Goal: Obtain resource: Download file/media

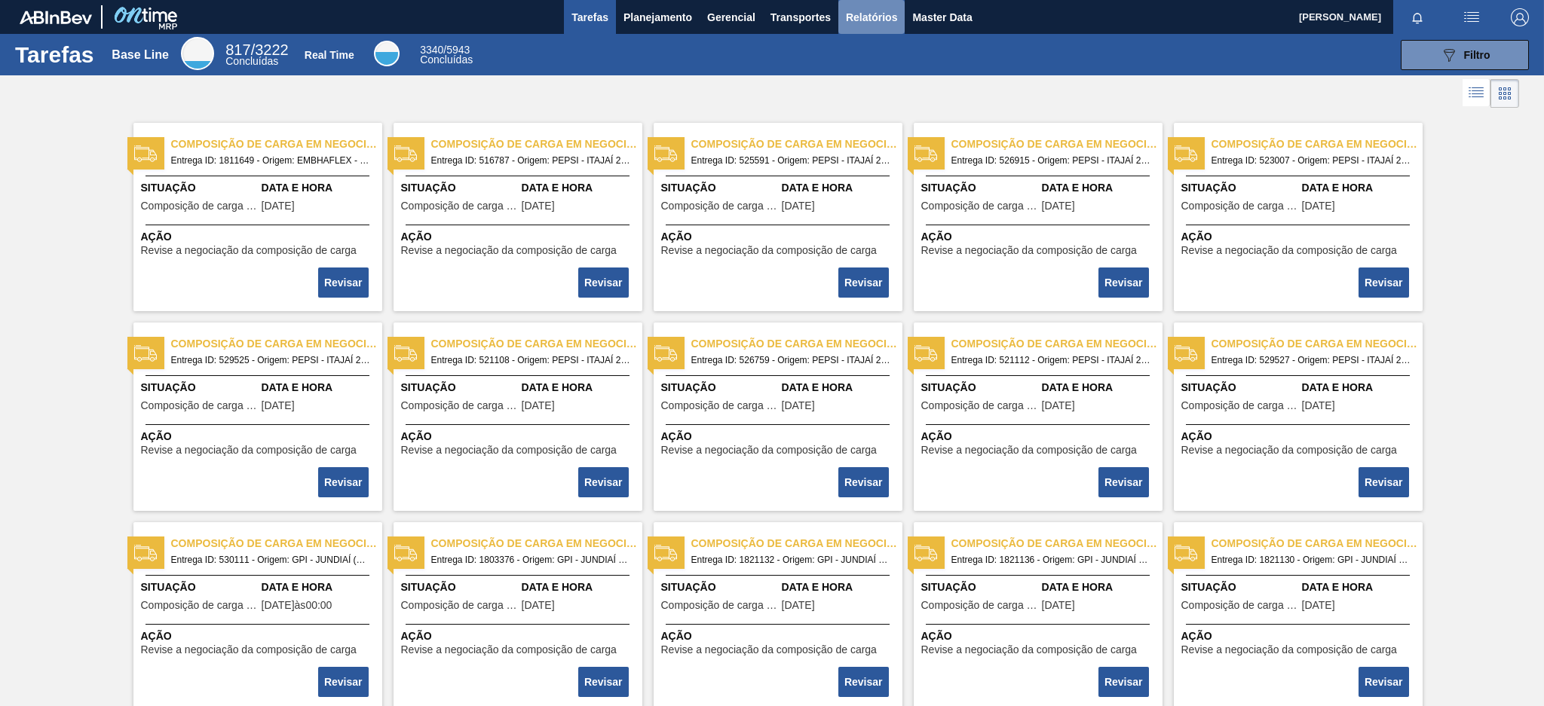
click at [865, 25] on span "Relatórios" at bounding box center [871, 17] width 51 height 18
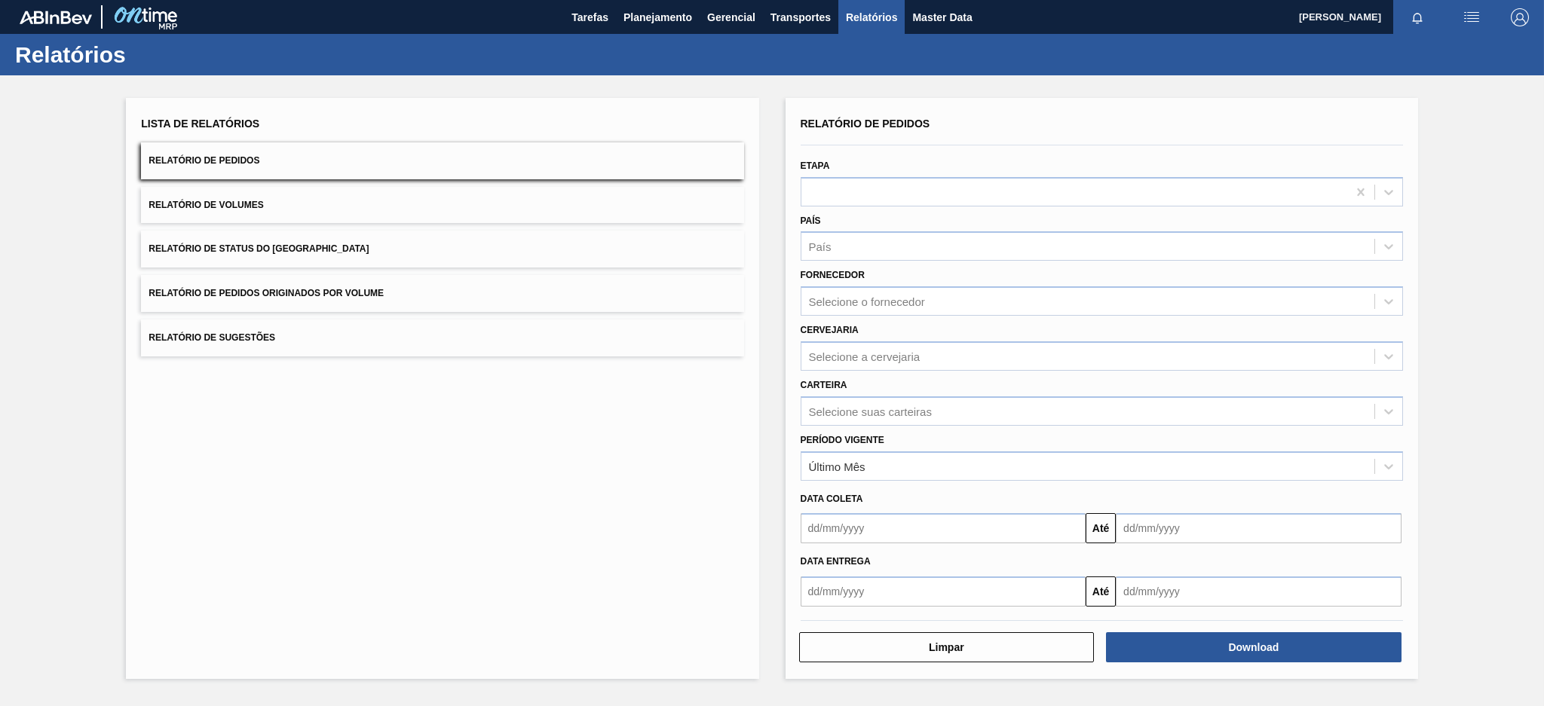
drag, startPoint x: 403, startPoint y: 290, endPoint x: 335, endPoint y: 294, distance: 67.2
click at [335, 294] on span "Relatório de Pedidos Originados por Volume" at bounding box center [266, 293] width 235 height 11
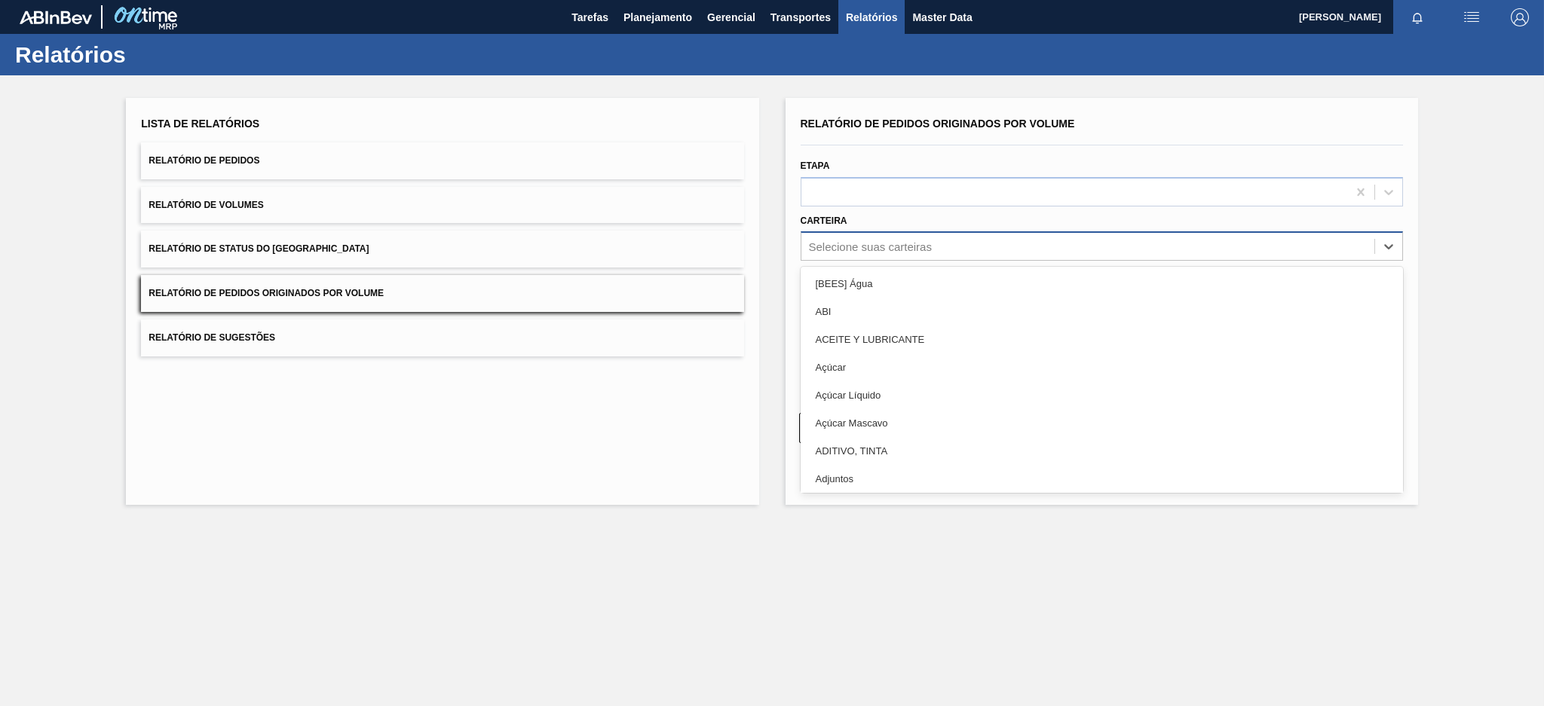
click at [897, 249] on div "Selecione suas carteiras" at bounding box center [870, 246] width 123 height 13
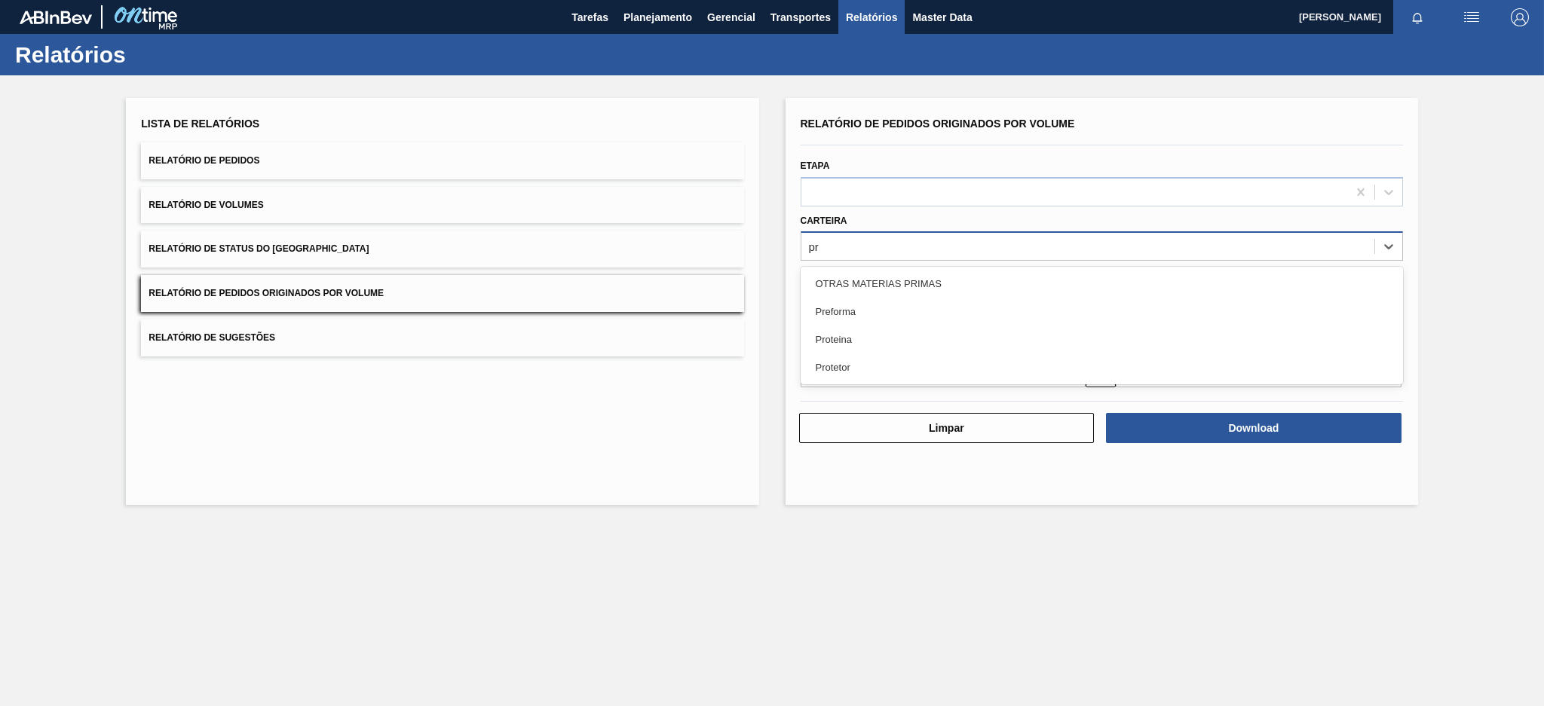
type input "pre"
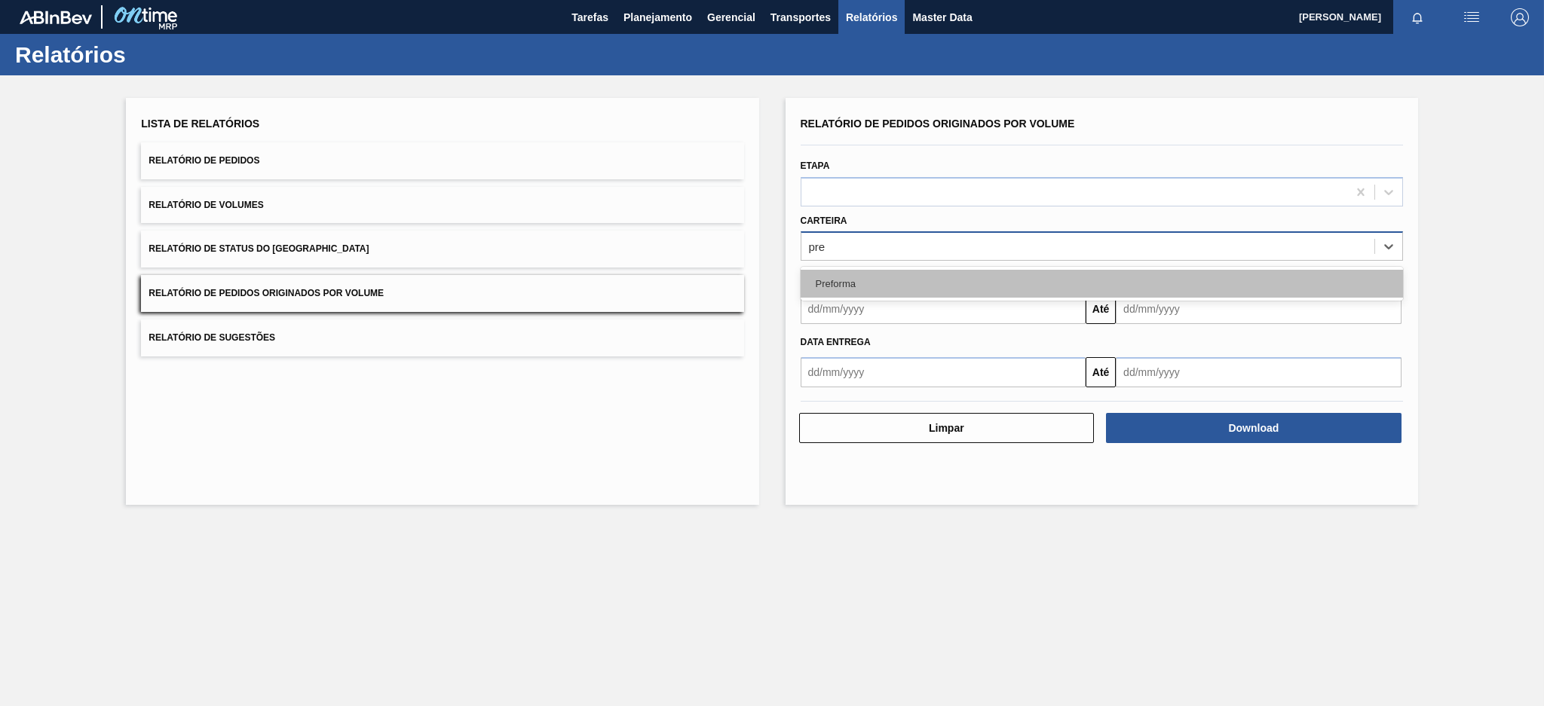
click at [852, 276] on div "Preforma" at bounding box center [1102, 284] width 602 height 28
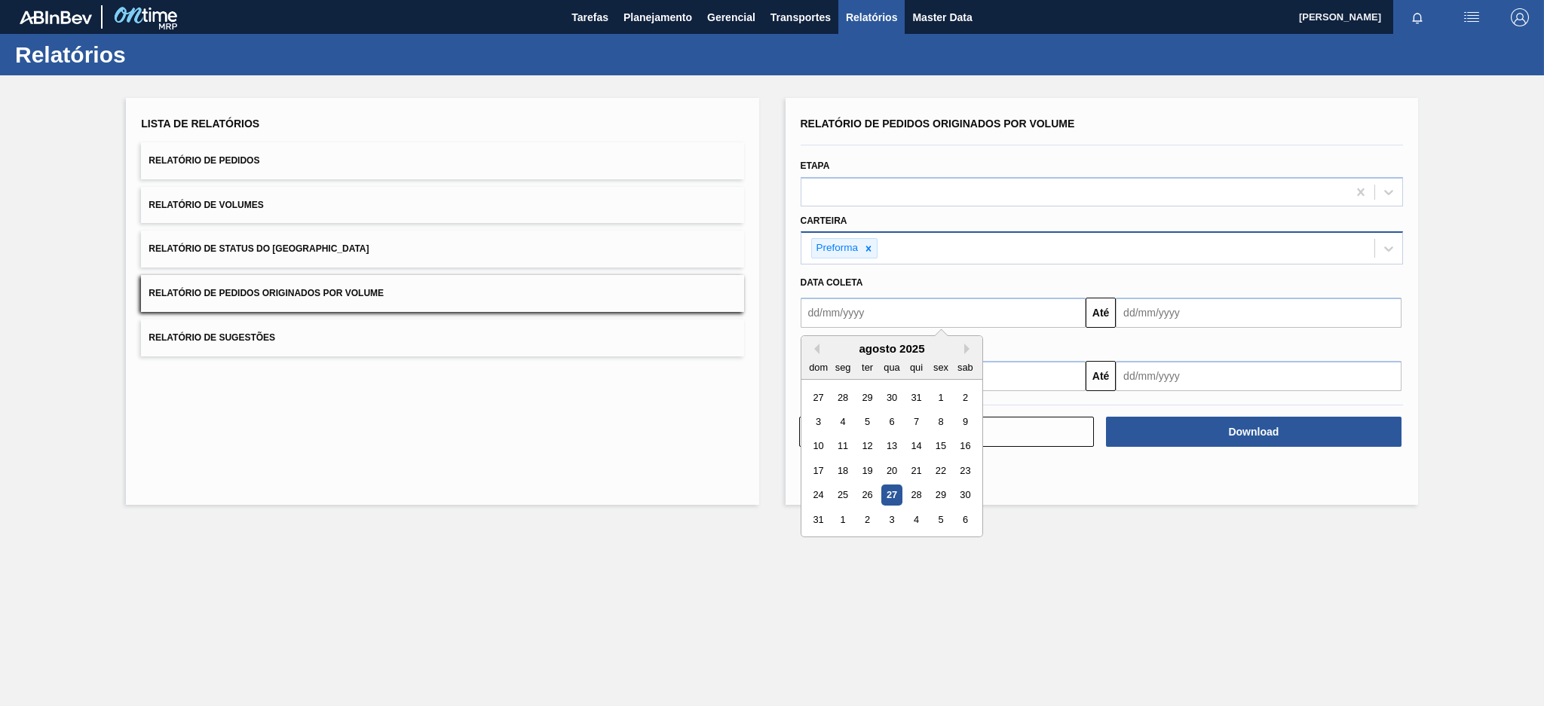
click at [852, 320] on input "text" at bounding box center [944, 313] width 286 height 30
click at [817, 349] on button "Previous Month" at bounding box center [814, 349] width 11 height 11
click at [815, 471] on div "20" at bounding box center [818, 471] width 20 height 20
type input "20/07/2025"
click at [1161, 310] on input "text" at bounding box center [1259, 313] width 286 height 30
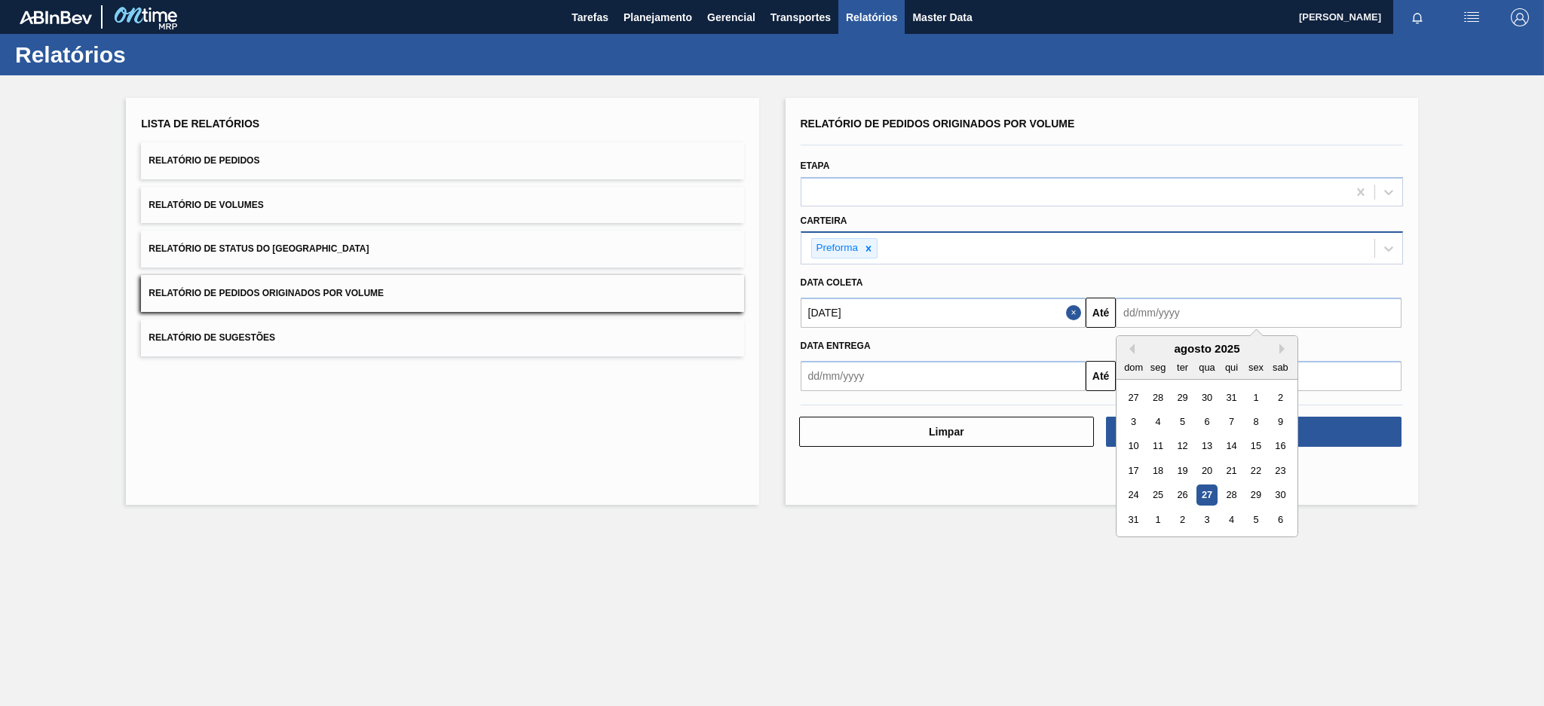
click at [1216, 493] on div "27" at bounding box center [1207, 495] width 20 height 20
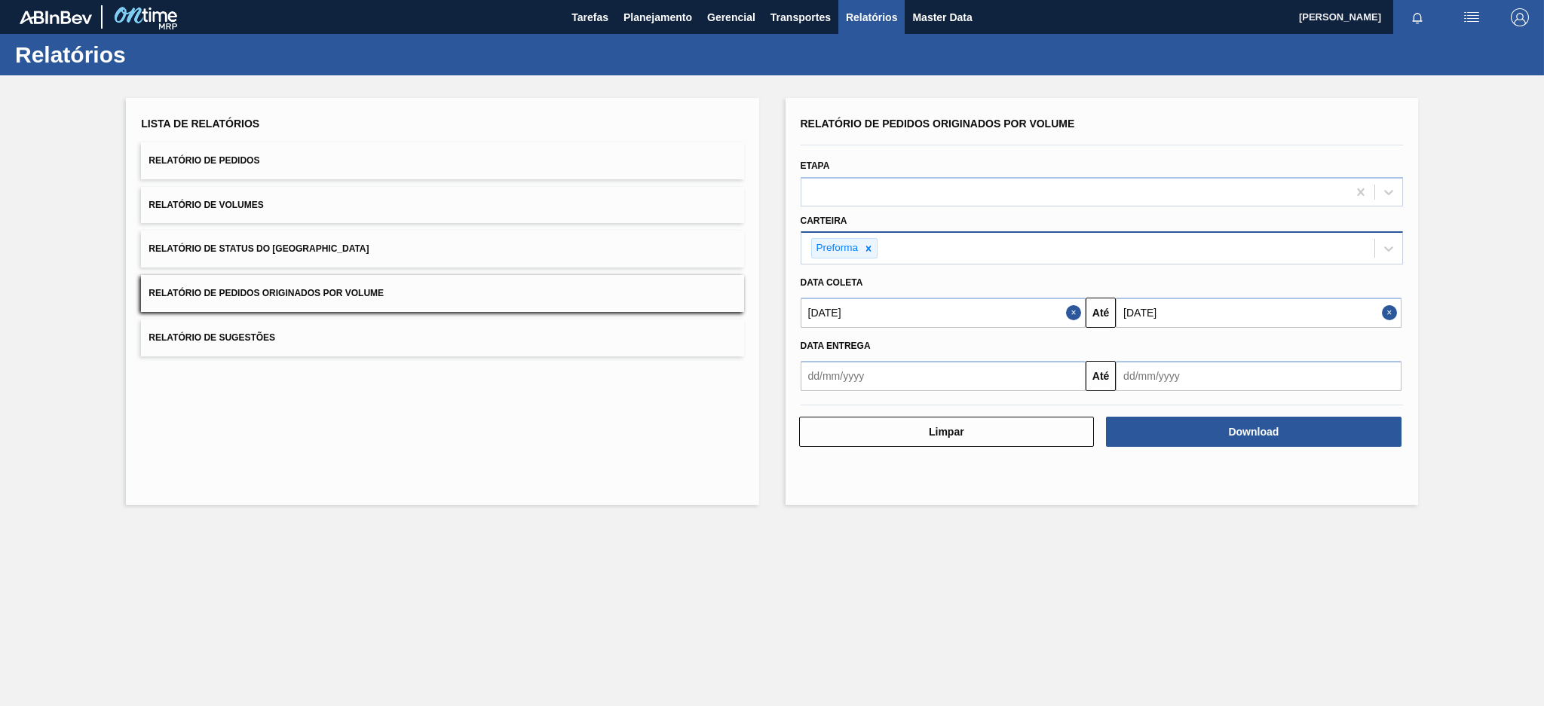
type input "27/08/2025"
click at [1239, 431] on button "Download" at bounding box center [1254, 432] width 296 height 30
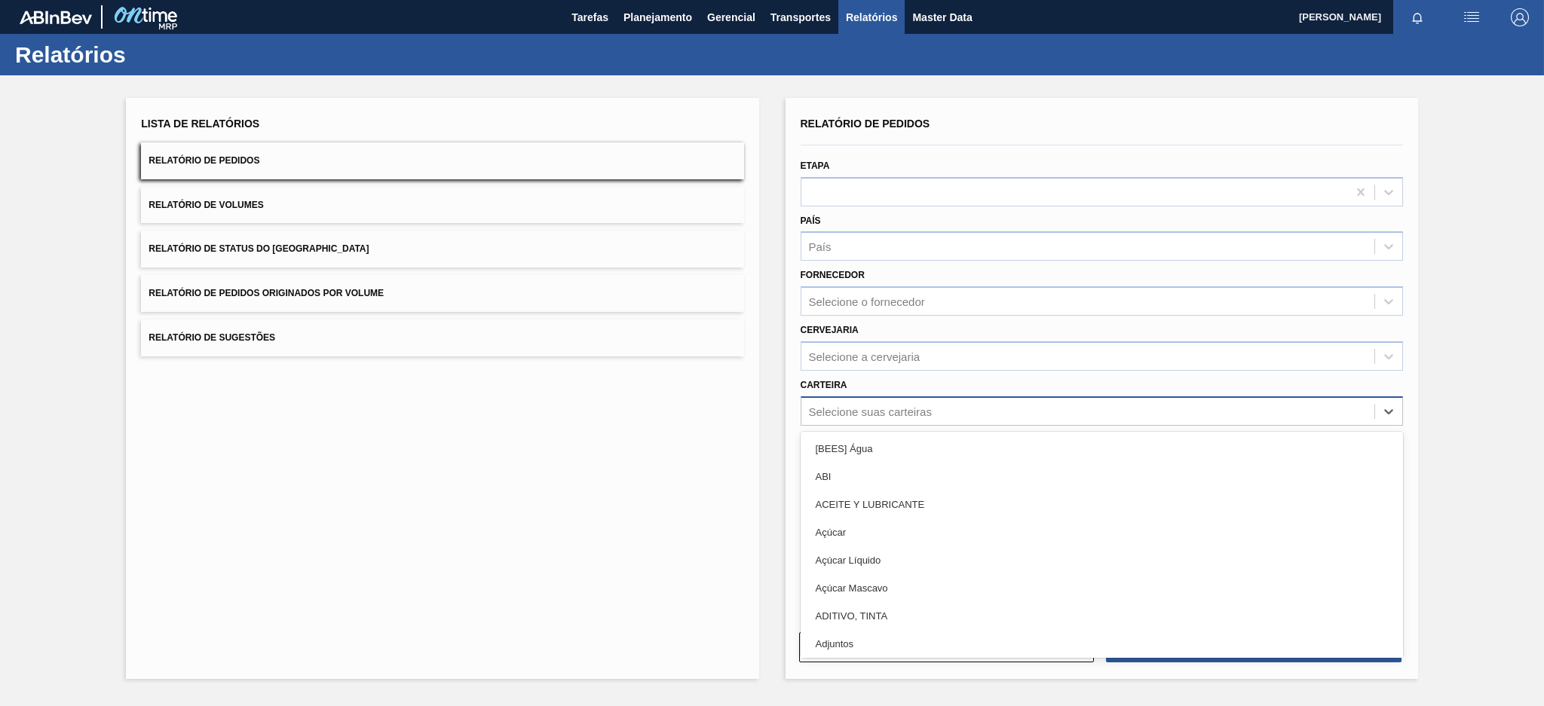
click at [850, 420] on div "Selecione suas carteiras" at bounding box center [1102, 411] width 602 height 29
type input "mal"
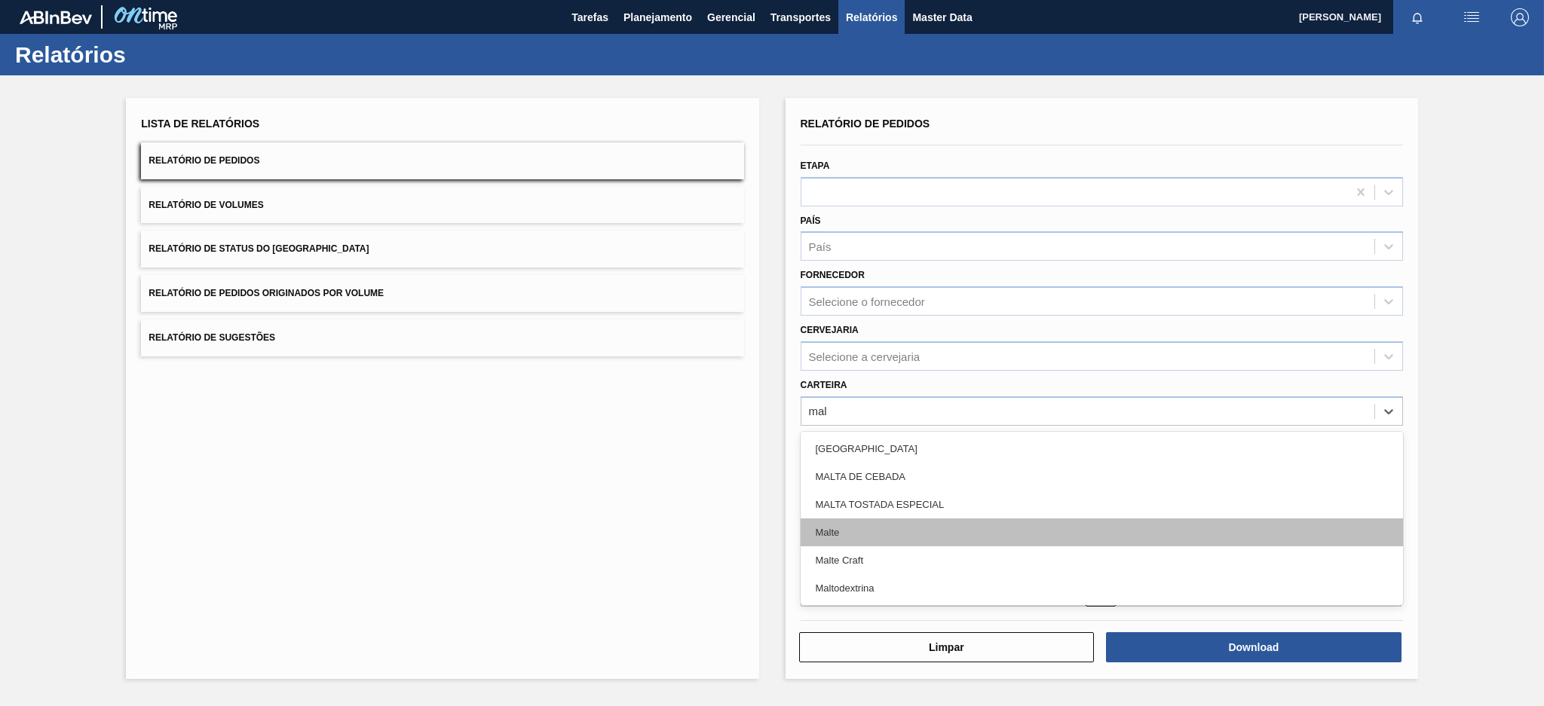
click at [849, 527] on div "Malte" at bounding box center [1102, 533] width 602 height 28
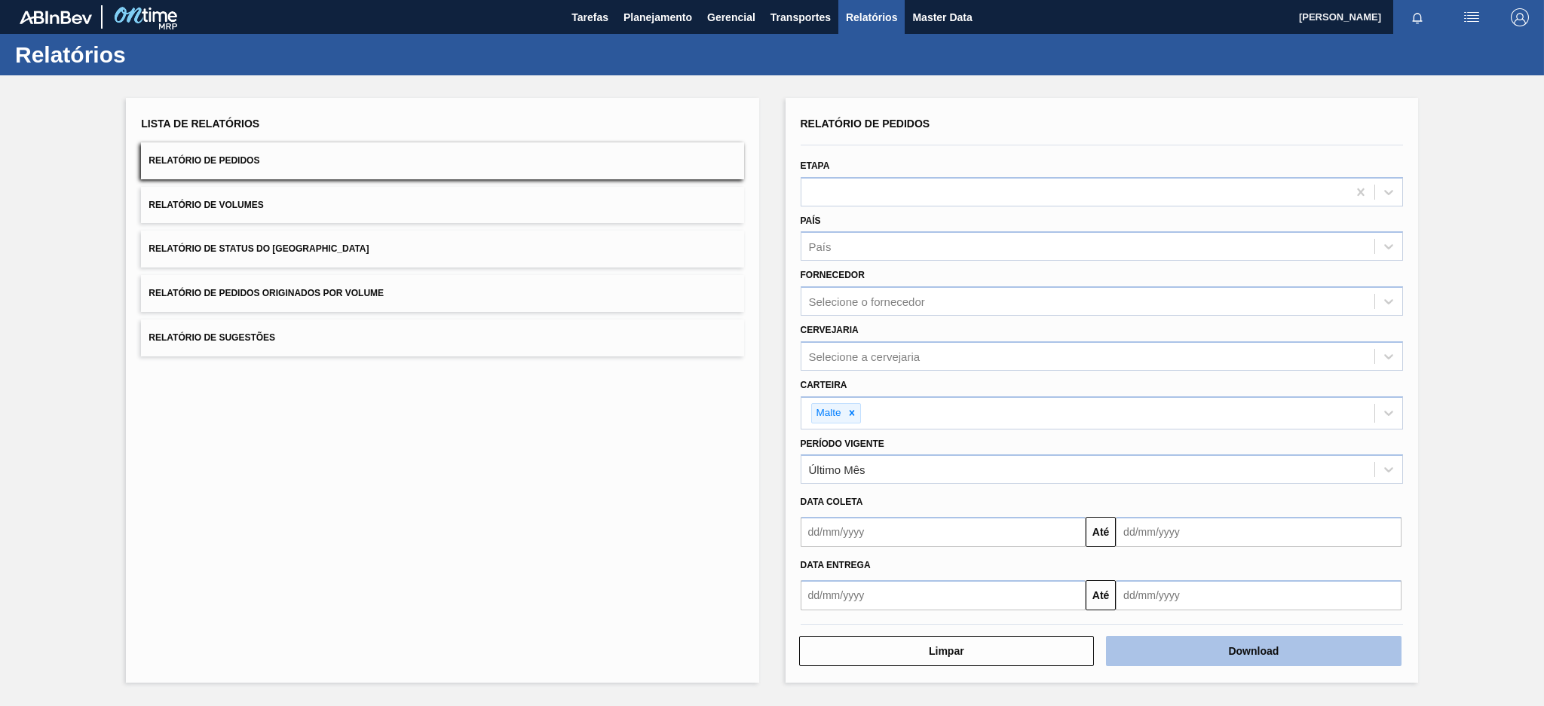
click at [1234, 657] on button "Download" at bounding box center [1254, 651] width 296 height 30
